Goal: Task Accomplishment & Management: Use online tool/utility

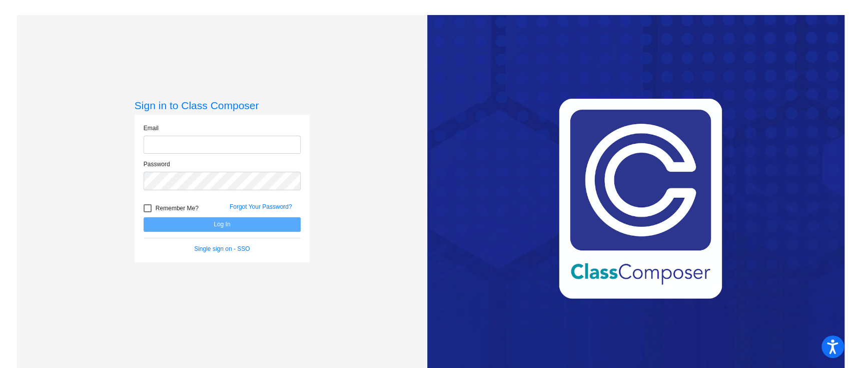
click at [229, 145] on input "email" at bounding box center [222, 145] width 157 height 19
type input "[PERSON_NAME][EMAIL_ADDRESS][PERSON_NAME][PERSON_NAME][DOMAIN_NAME]"
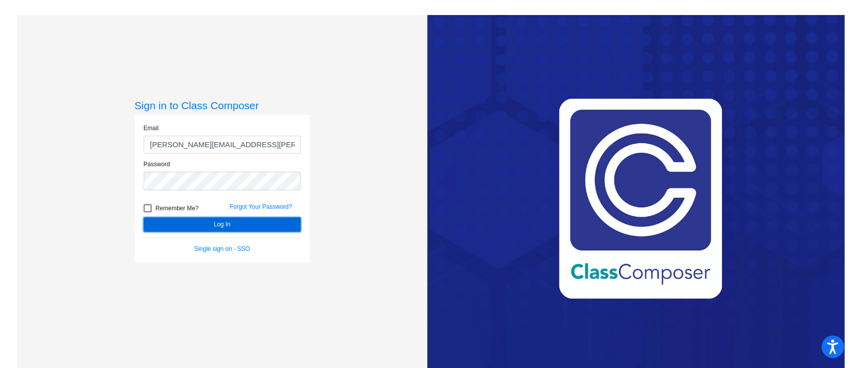
click at [220, 226] on button "Log In" at bounding box center [222, 224] width 157 height 15
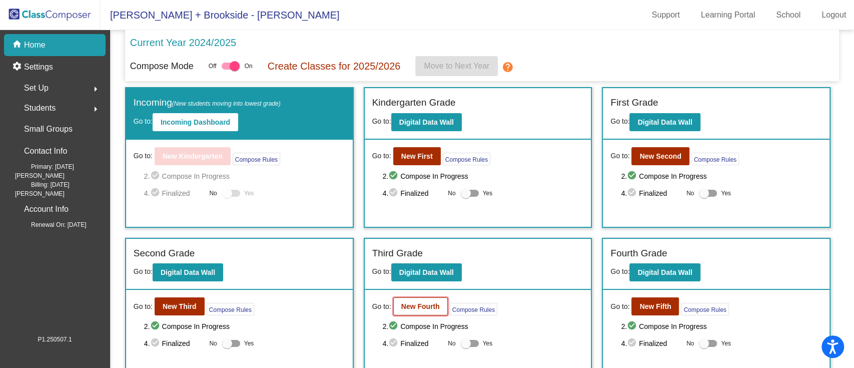
click at [405, 308] on b "New Fourth" at bounding box center [420, 306] width 39 height 8
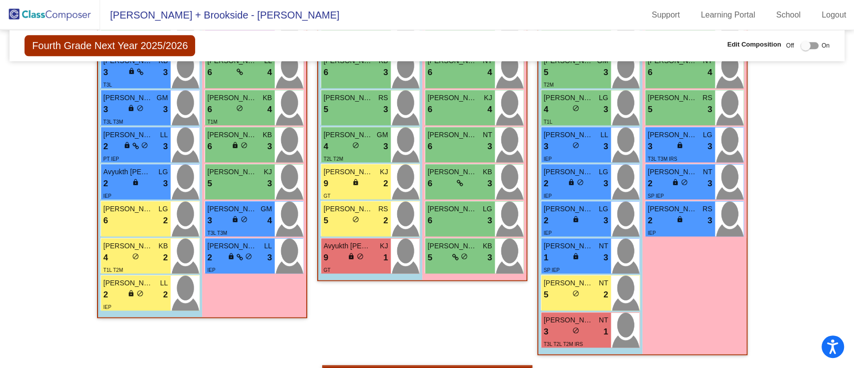
scroll to position [890, 0]
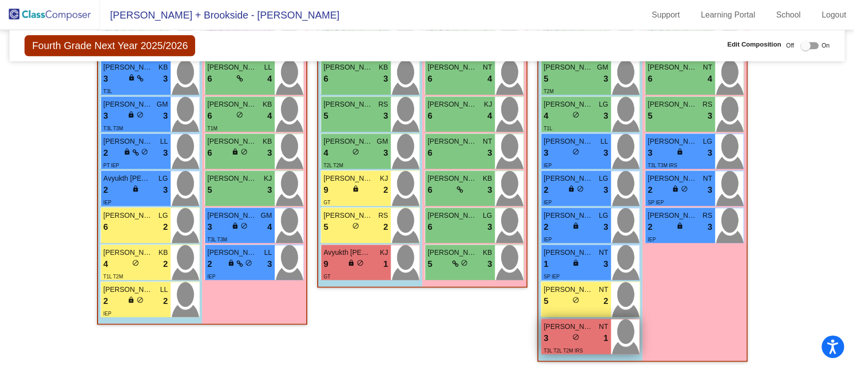
click at [583, 341] on div "3 lock do_not_disturb_alt 1" at bounding box center [576, 338] width 65 height 13
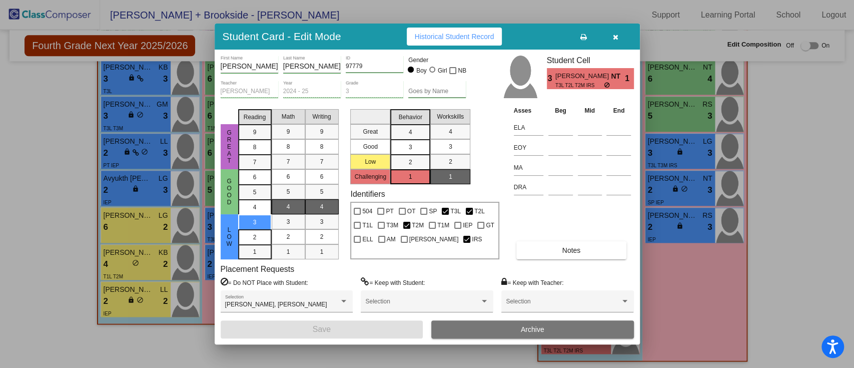
click at [616, 38] on icon "button" at bounding box center [616, 37] width 6 height 7
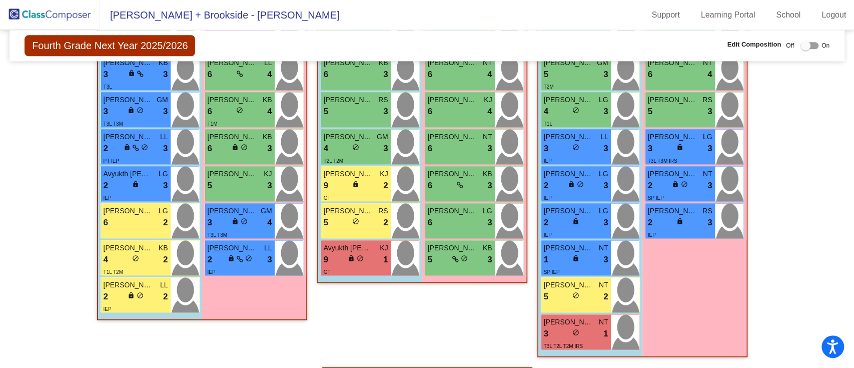
scroll to position [835, 0]
